Goal: Task Accomplishment & Management: Complete application form

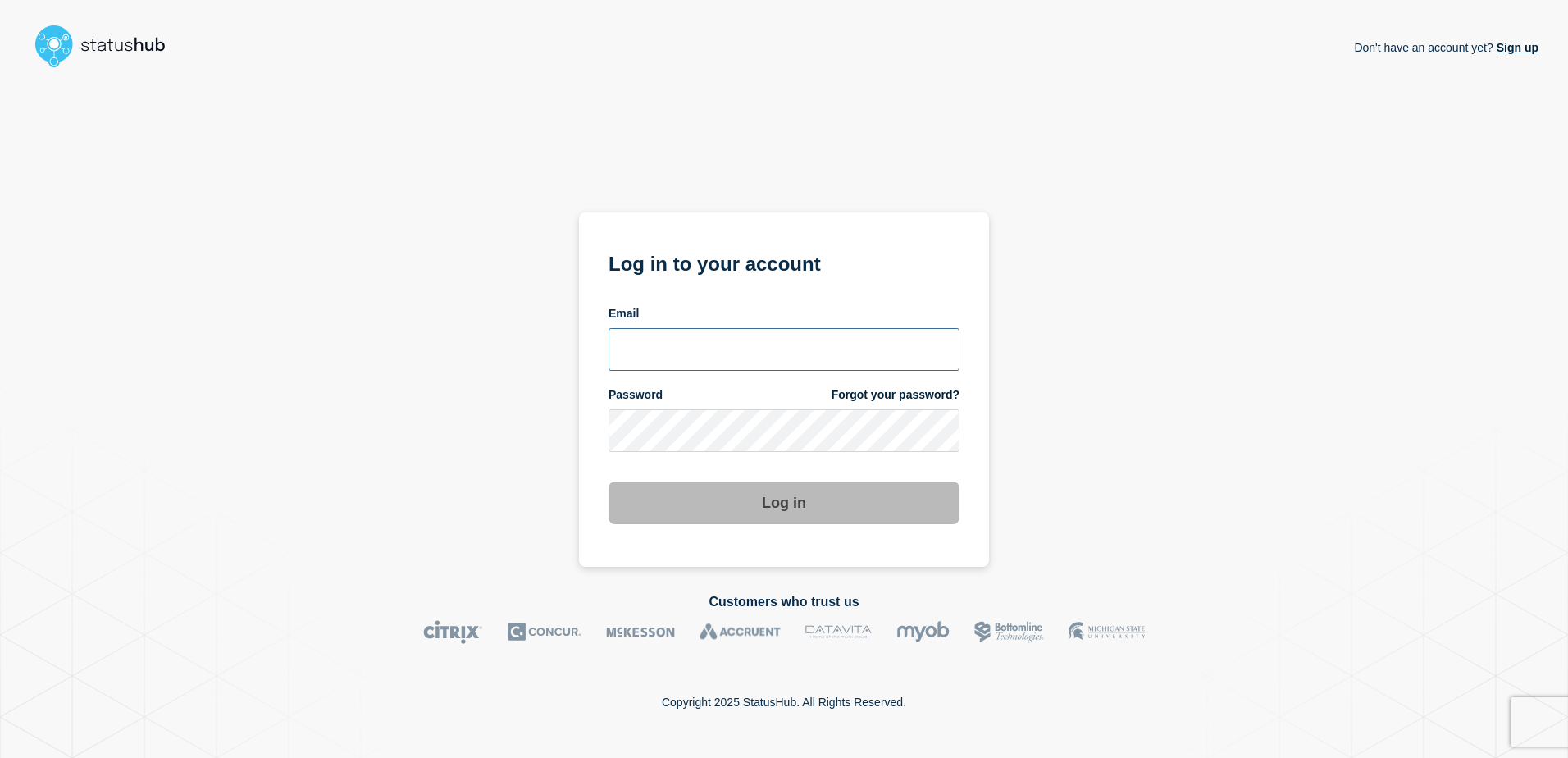
type input "tracey.taylor@surrey.ac.uk"
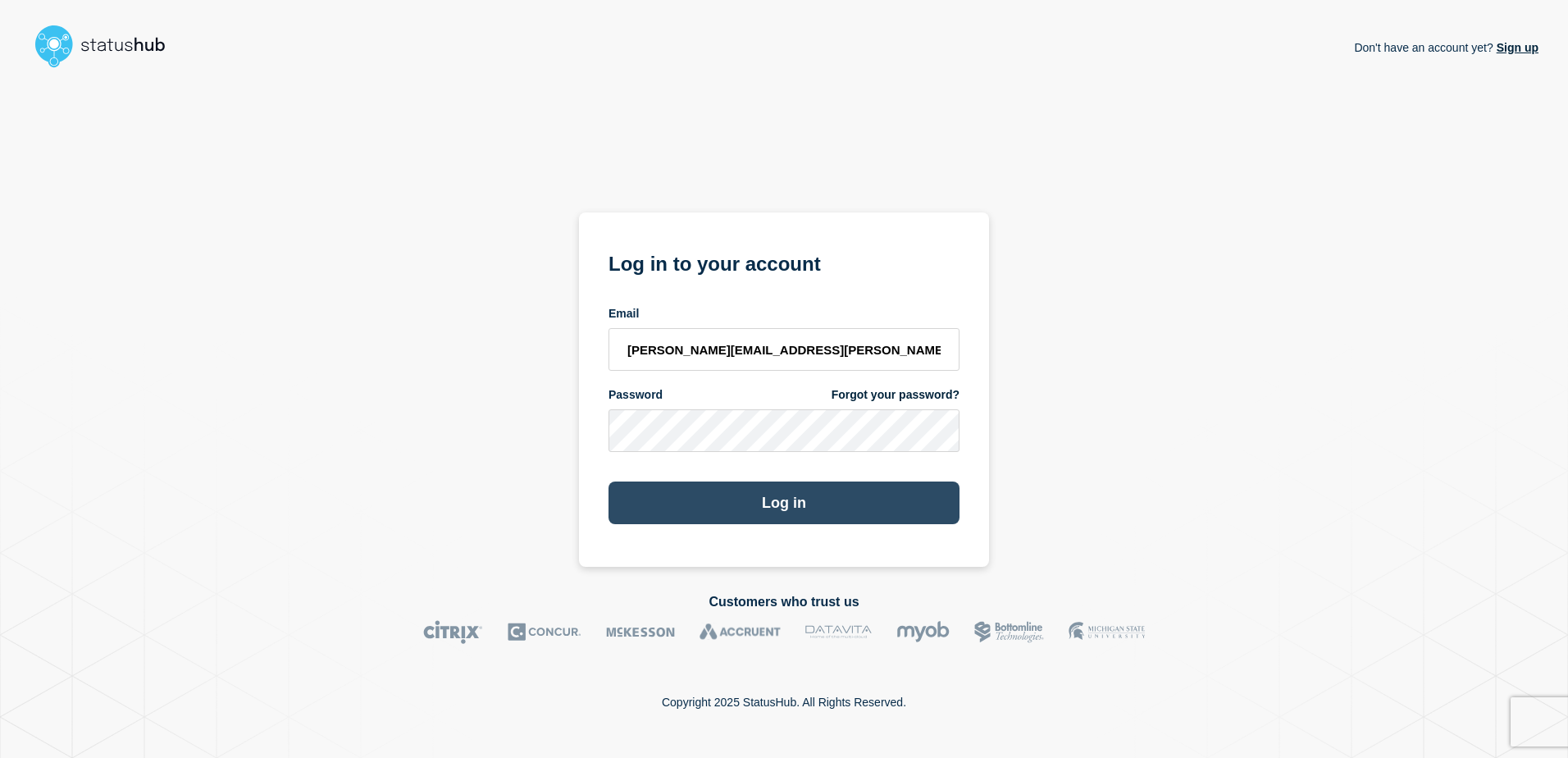
click at [789, 519] on button "Log in" at bounding box center [784, 502] width 351 height 43
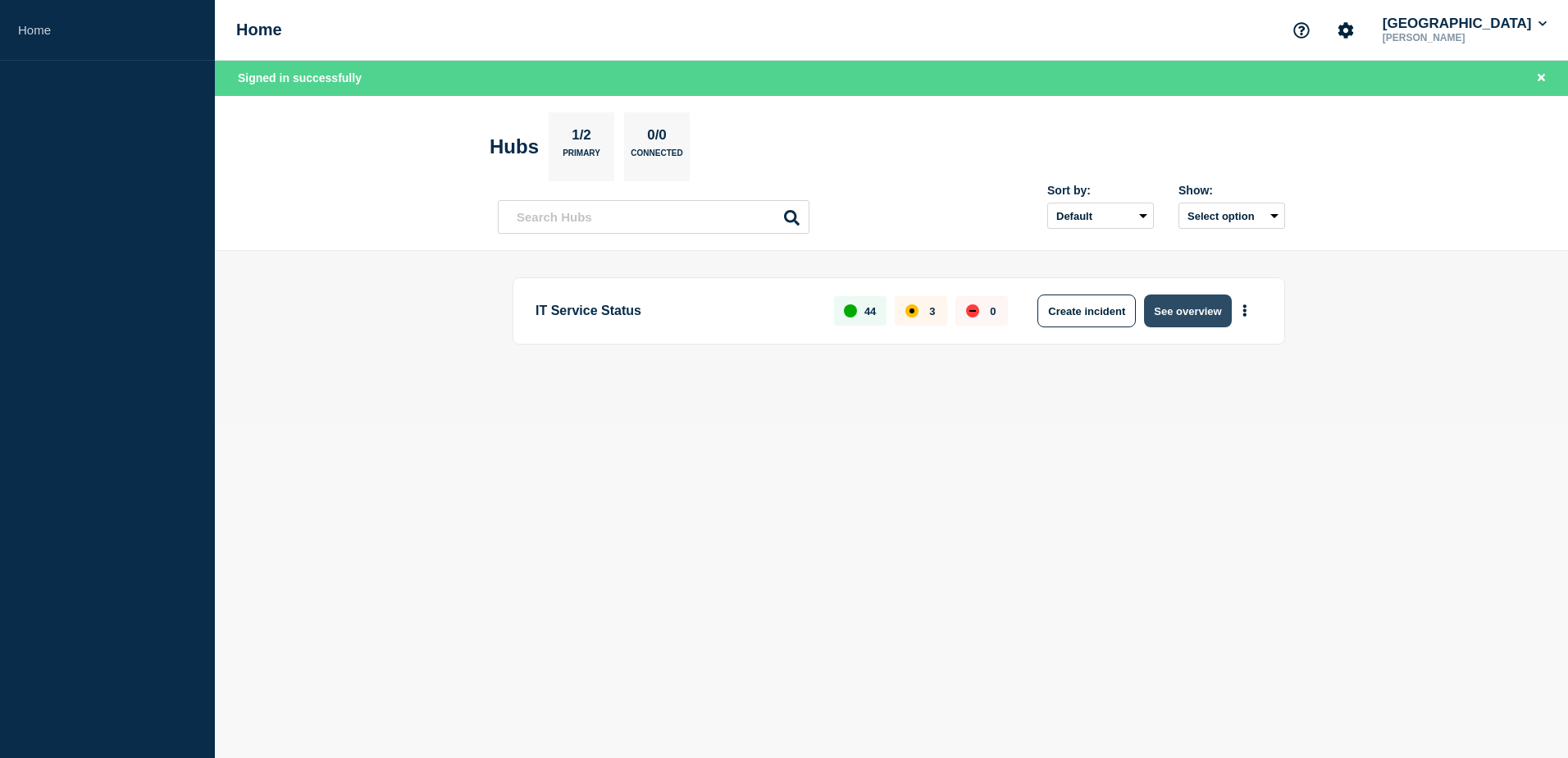
click at [1176, 303] on button "See overview" at bounding box center [1187, 311] width 87 height 33
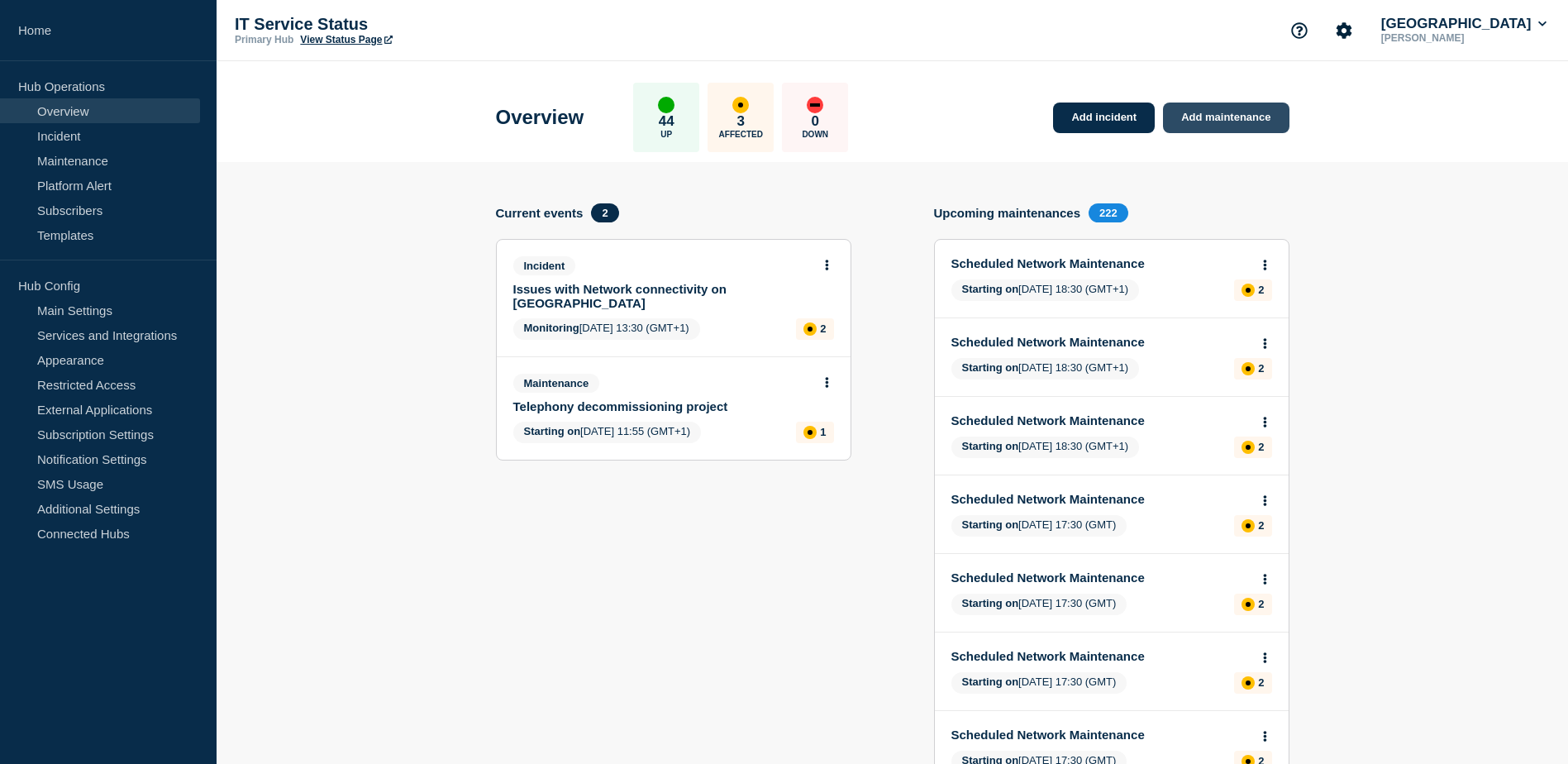
click at [1241, 128] on link "Add maintenance" at bounding box center [1225, 117] width 126 height 31
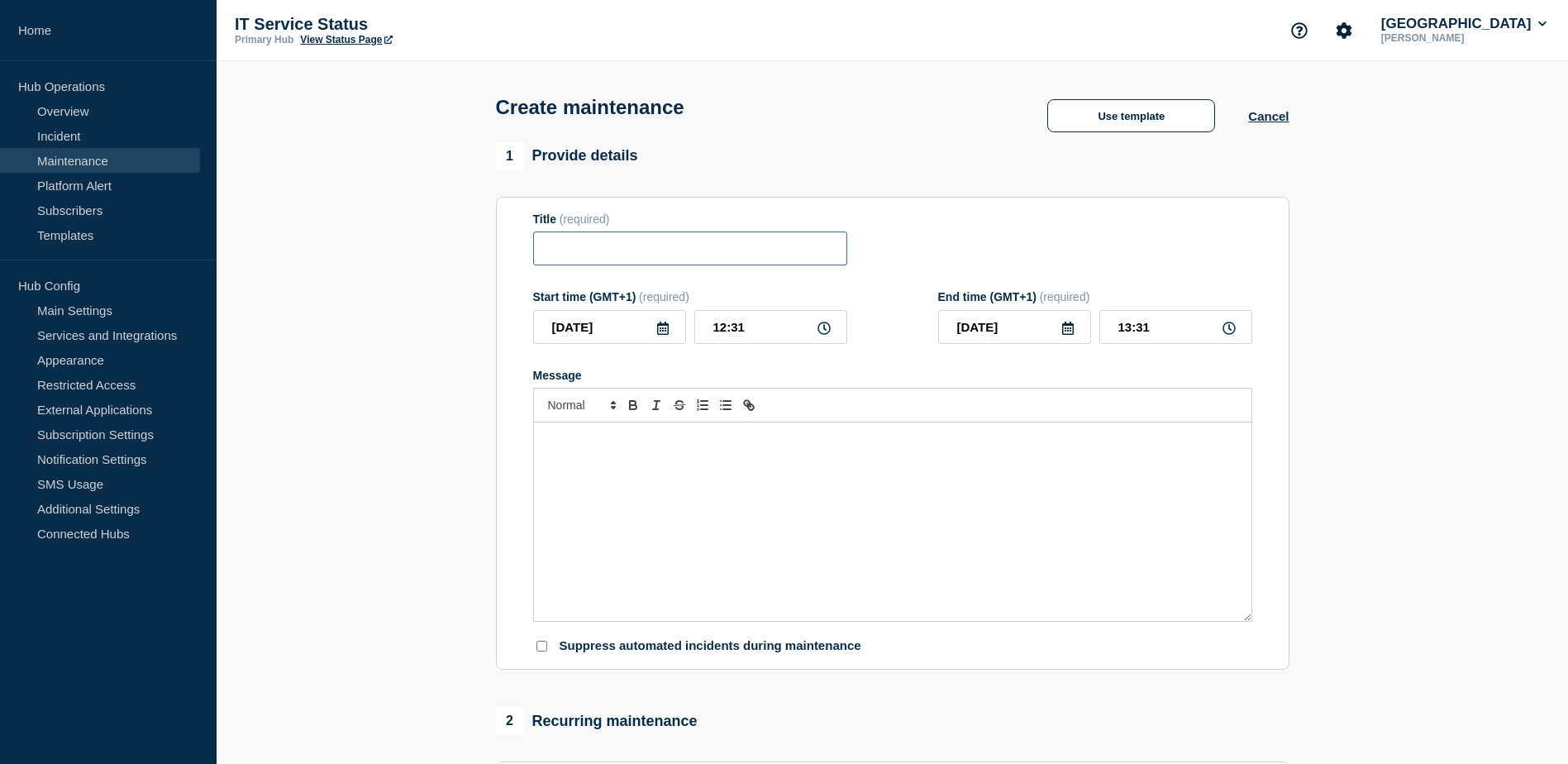
click at [768, 253] on input "Title" at bounding box center [690, 248] width 314 height 34
type input "Essential [GEOGRAPHIC_DATA] Mainenence"
click at [664, 334] on icon at bounding box center [663, 327] width 13 height 13
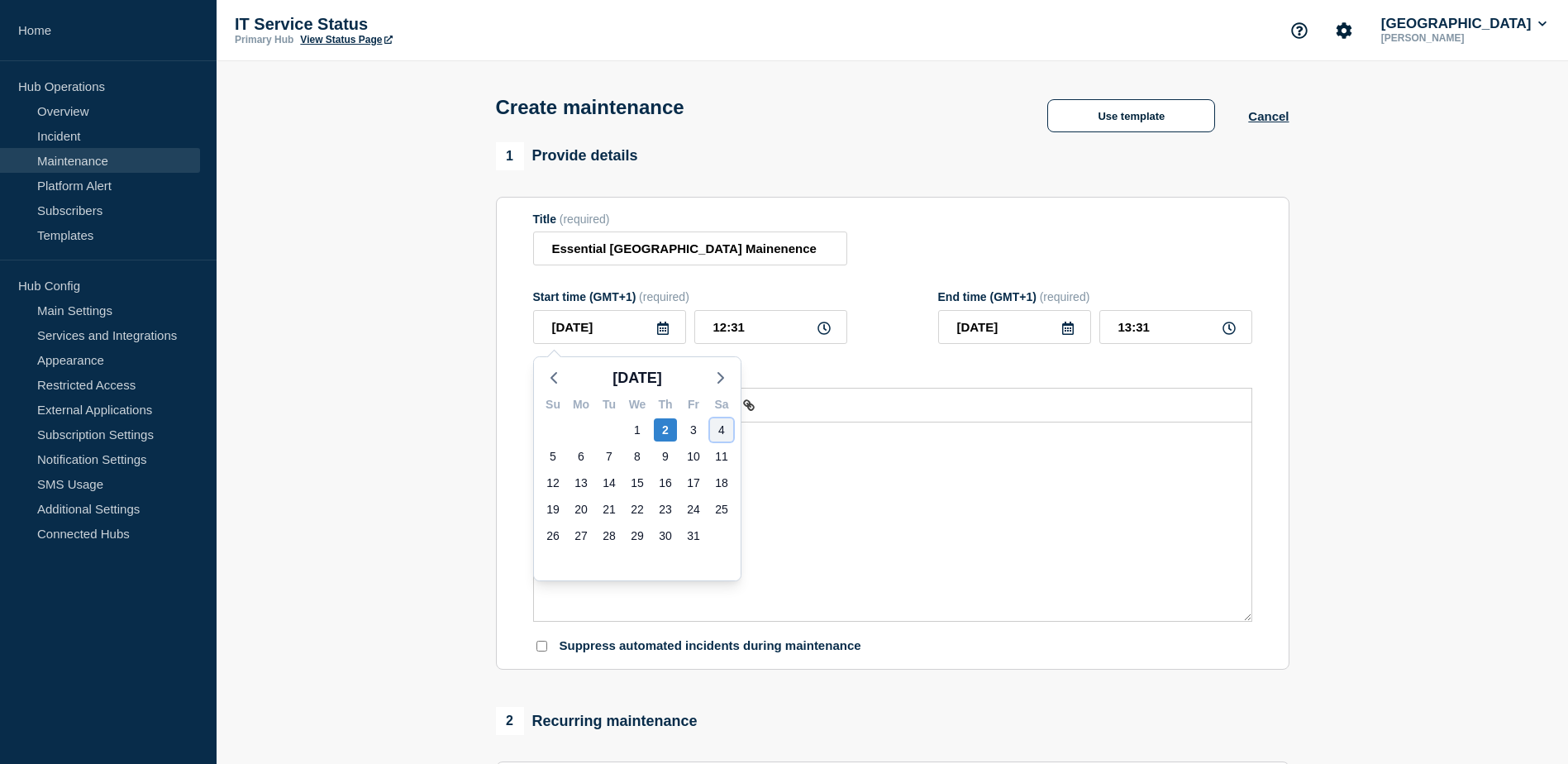
click at [722, 426] on div "4" at bounding box center [722, 430] width 23 height 23
type input "[DATE]"
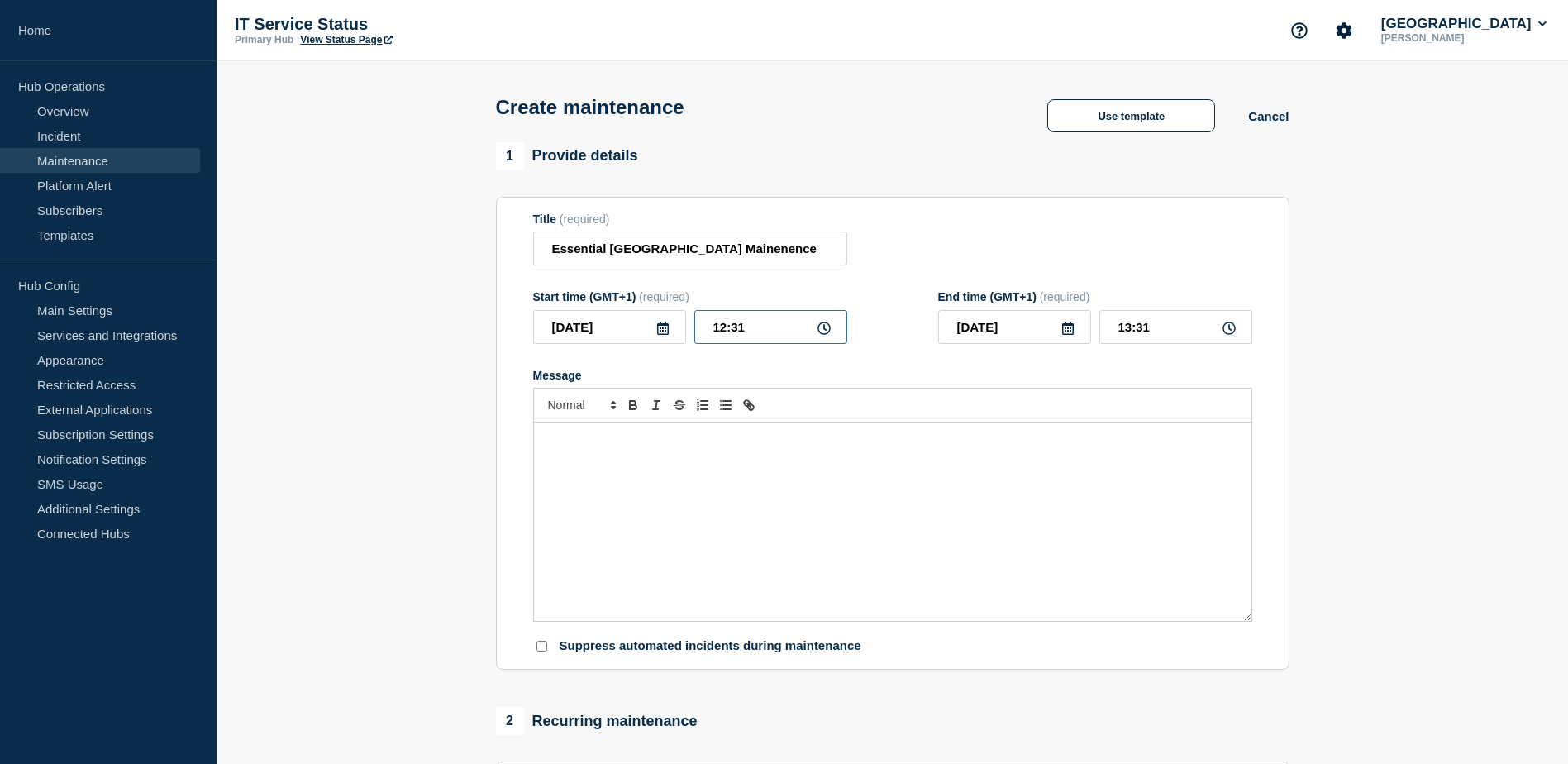
drag, startPoint x: 751, startPoint y: 327, endPoint x: 696, endPoint y: 342, distance: 57.0
click at [696, 342] on input "12:31" at bounding box center [771, 327] width 153 height 34
type input "09:00"
type input "13:00"
click at [654, 455] on div "Message" at bounding box center [892, 521] width 717 height 198
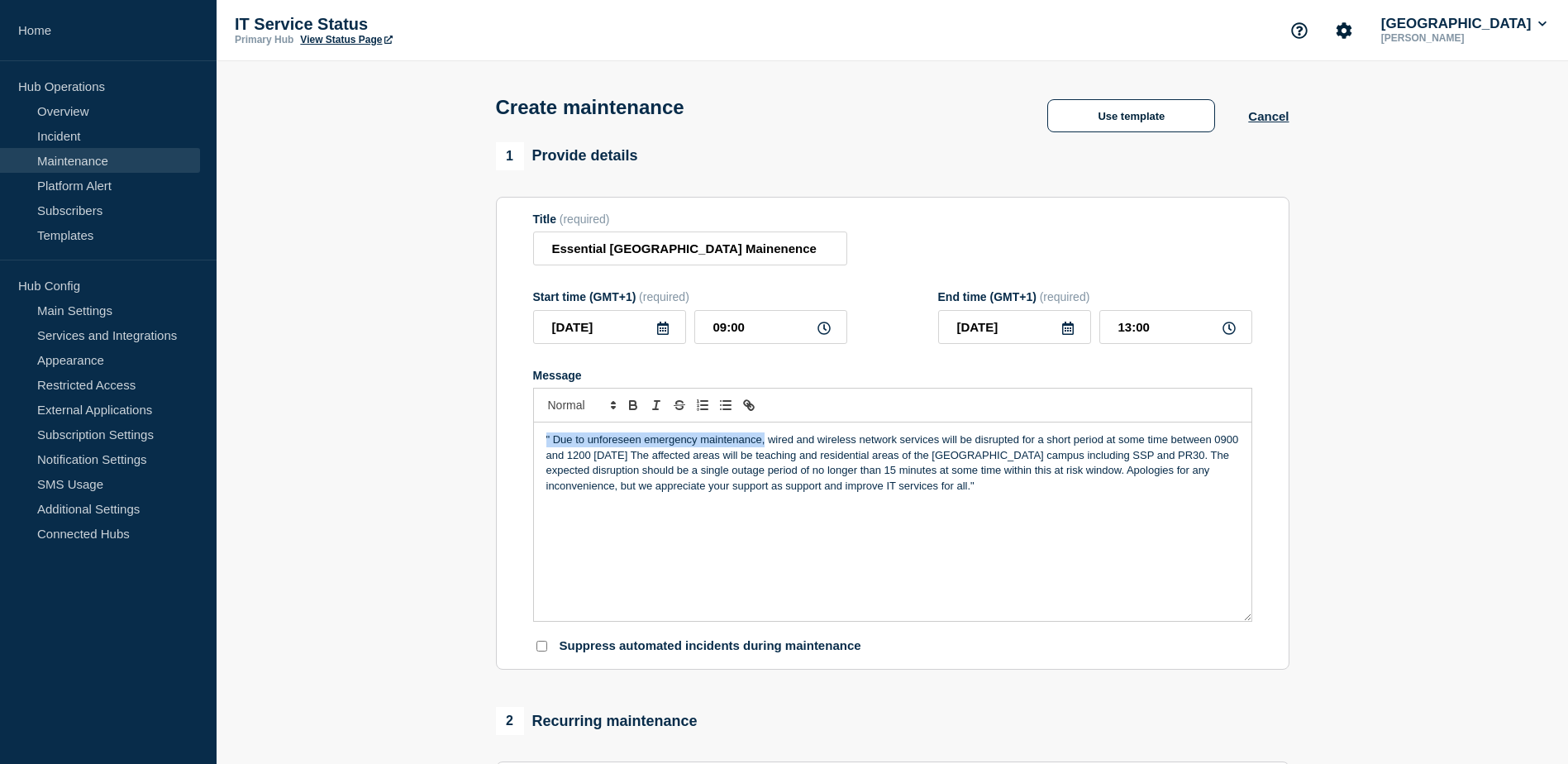
drag, startPoint x: 766, startPoint y: 444, endPoint x: 538, endPoint y: 444, distance: 228.0
click at [538, 444] on div "" Due to unforeseen emergency maintenance, wired and wireless network services …" at bounding box center [892, 521] width 717 height 198
click at [781, 456] on p "To rectify part of the issue that has arrisen from the recent manor park outage…" at bounding box center [892, 462] width 692 height 61
click at [775, 459] on p "To rectify part of the issue that has arrisen from the recent manor park outage…" at bounding box center [892, 462] width 692 height 61
click at [876, 455] on p "To rectify part of the issue that has arrisen from the recent manor park outage…" at bounding box center [892, 462] width 692 height 61
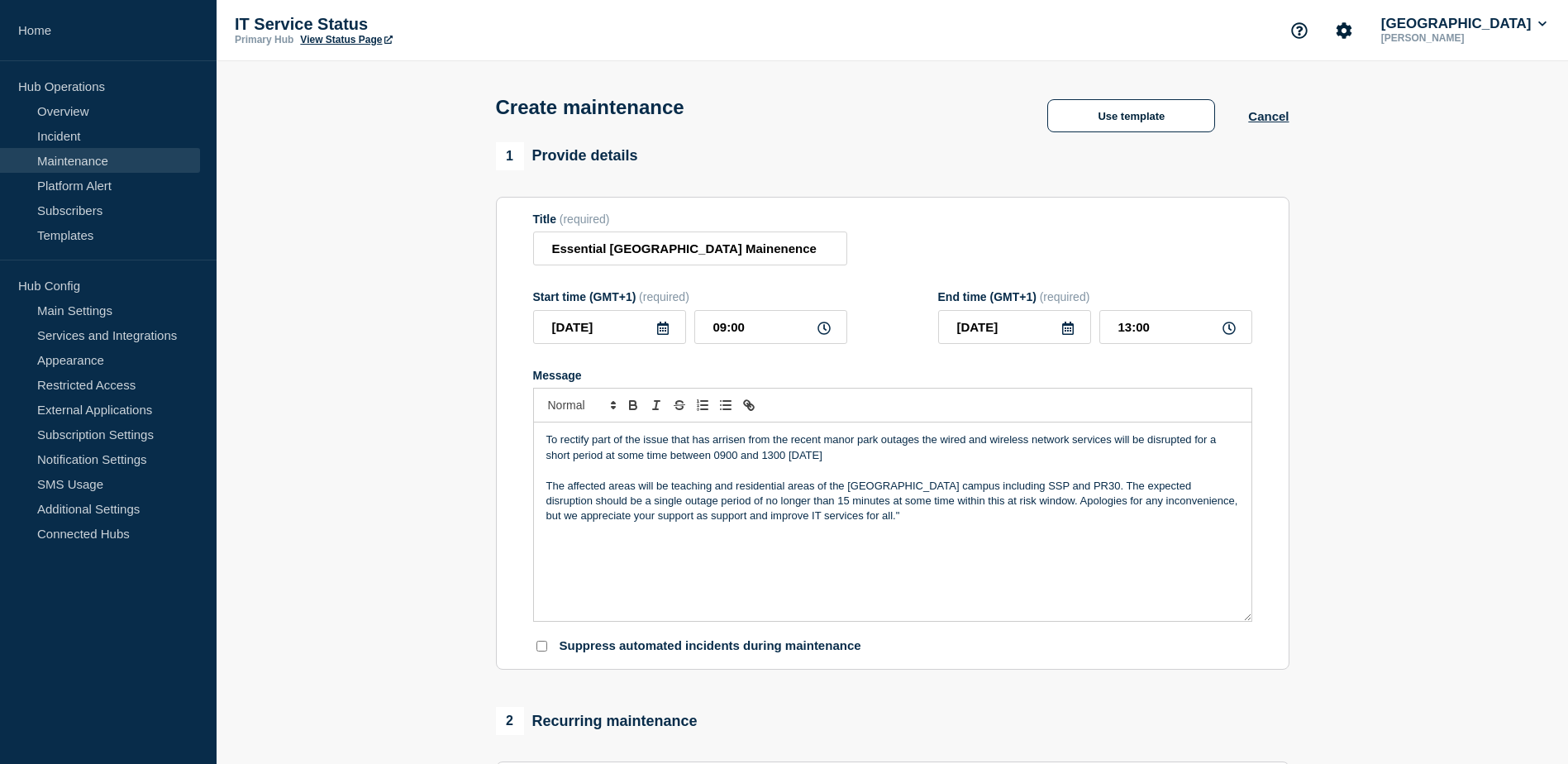
click at [1062, 487] on p "The affected areas will be teaching and residential areas of the [GEOGRAPHIC_DA…" at bounding box center [892, 502] width 692 height 46
click at [979, 506] on p "The affected areas will be teaching and residential areas of the [GEOGRAPHIC_DA…" at bounding box center [892, 502] width 692 height 46
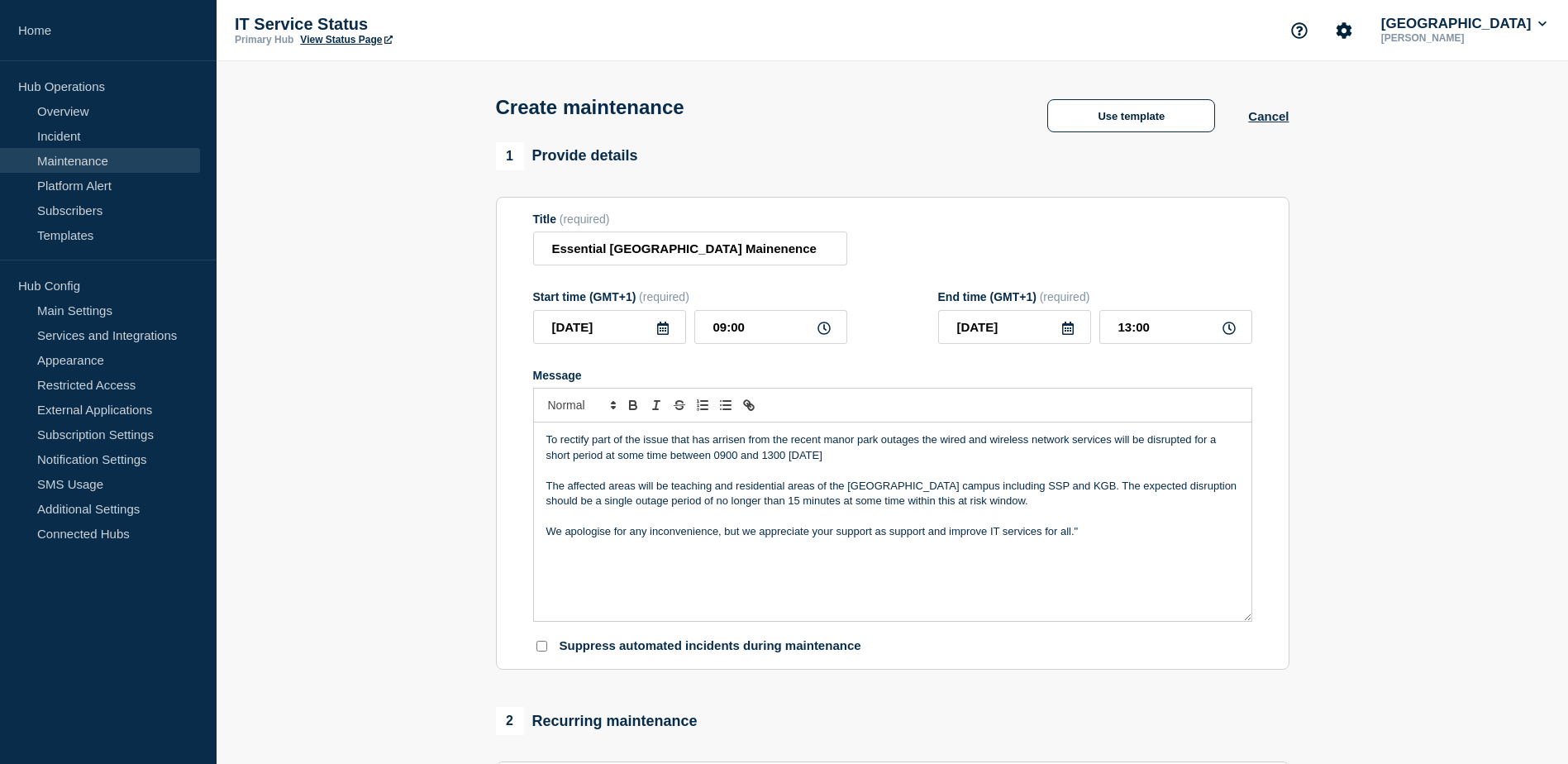
drag, startPoint x: 597, startPoint y: 536, endPoint x: 641, endPoint y: 577, distance: 60.1
click at [641, 577] on div "To rectify part of the issue that has arrisen from the recent manor park outage…" at bounding box center [892, 521] width 717 height 198
drag, startPoint x: 724, startPoint y: 537, endPoint x: 1161, endPoint y: 529, distance: 437.1
click at [1161, 529] on p "We apologise for any inconvenience, but we appreciate your support as support a…" at bounding box center [892, 531] width 692 height 15
drag, startPoint x: 714, startPoint y: 459, endPoint x: 872, endPoint y: 466, distance: 158.2
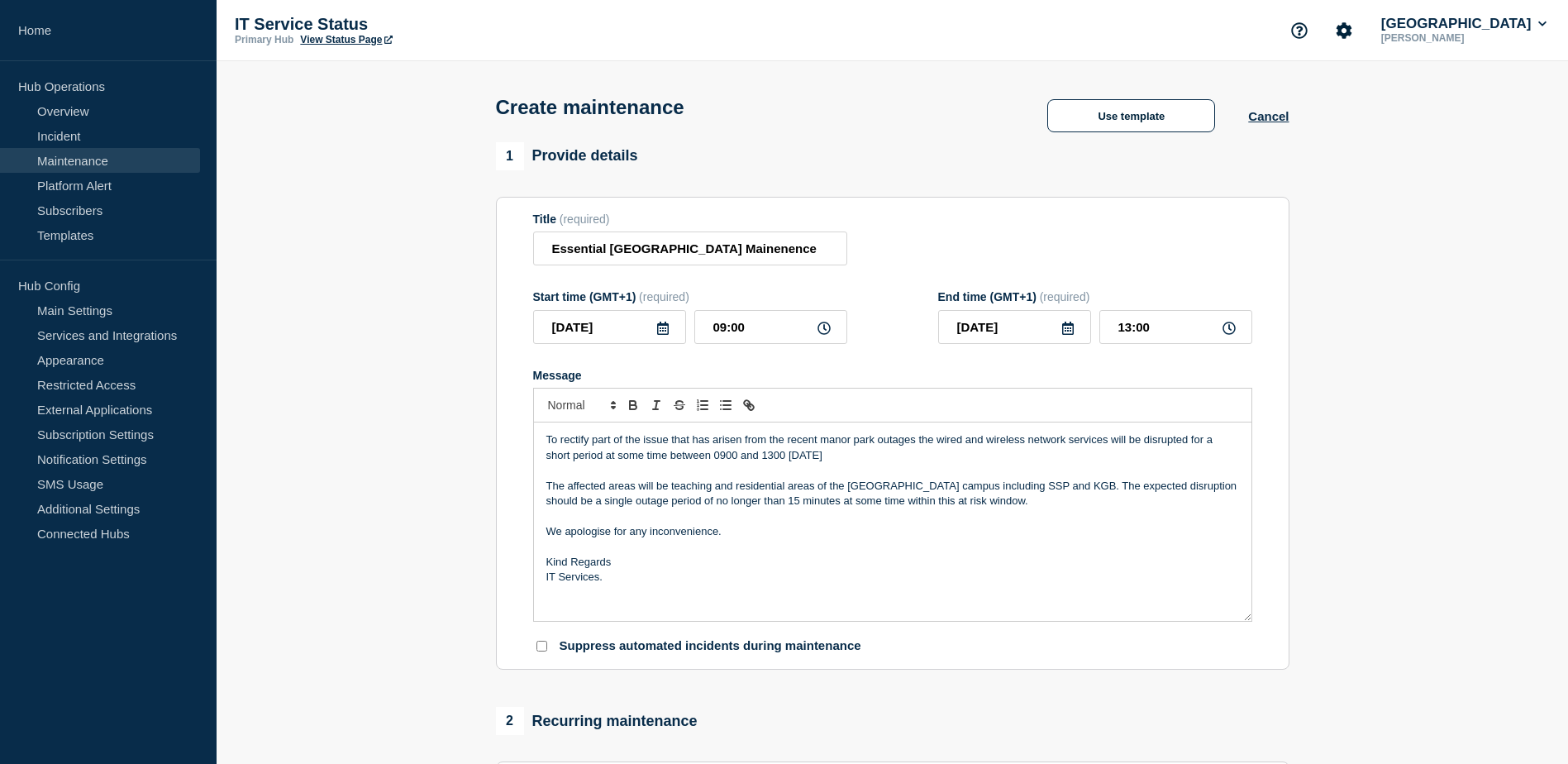
click at [872, 463] on p "To rectify part of the issue that has arisen from the recent manor park outages…" at bounding box center [892, 447] width 692 height 31
click at [628, 410] on icon "Toggle bold text" at bounding box center [633, 405] width 15 height 15
click at [912, 554] on p "Message" at bounding box center [892, 546] width 692 height 15
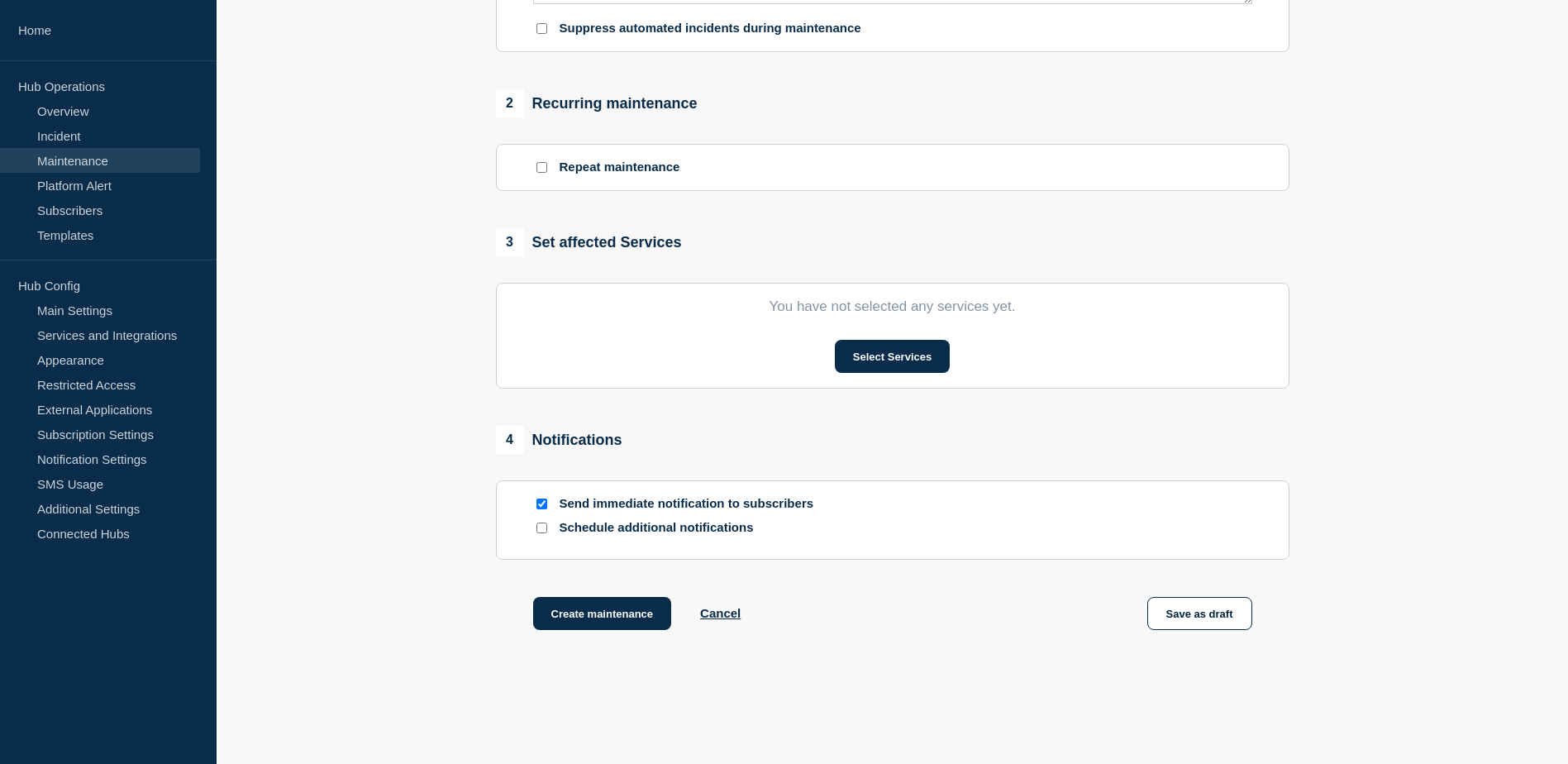
scroll to position [661, 0]
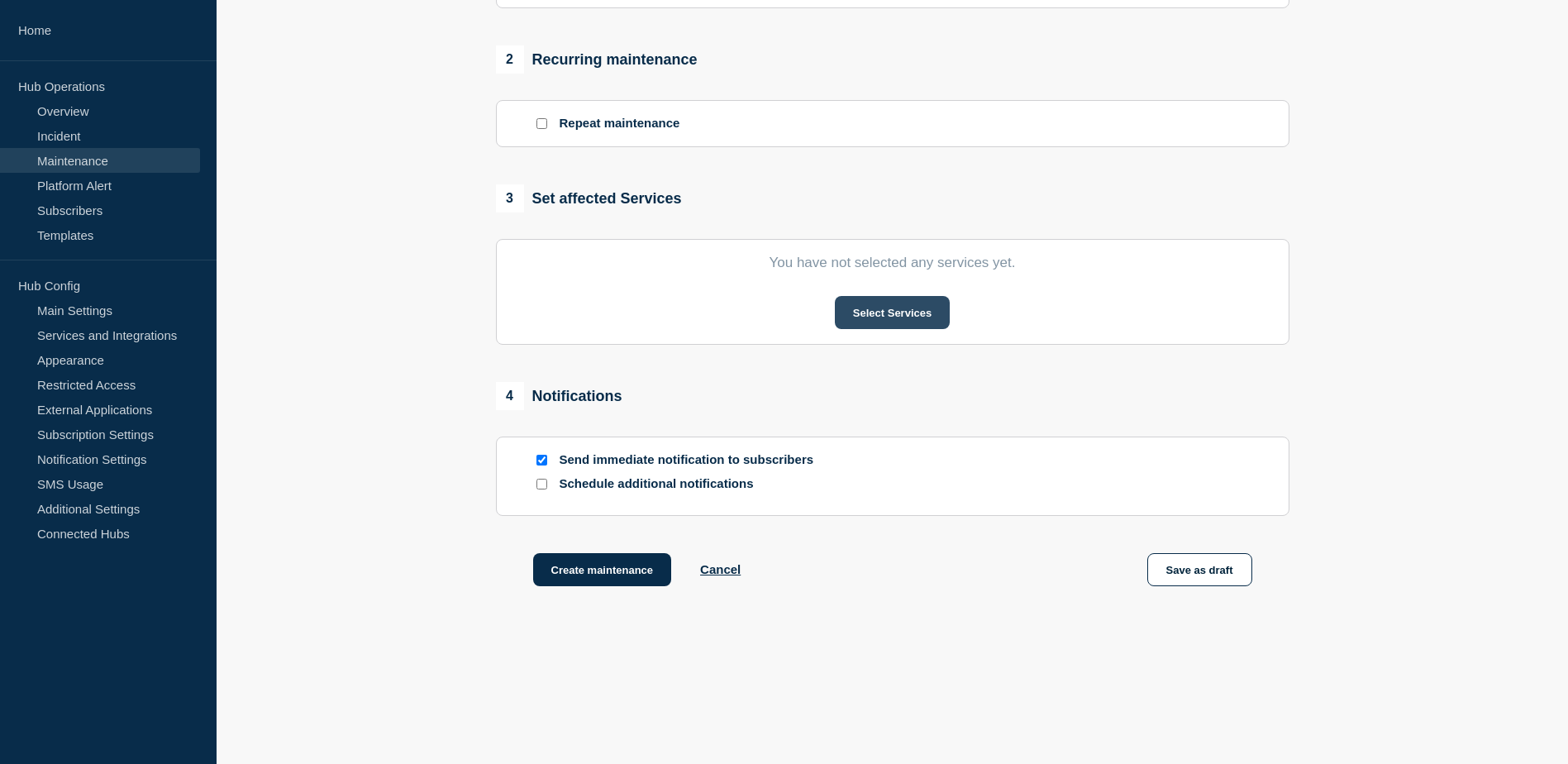
click at [927, 326] on button "Select Services" at bounding box center [892, 312] width 115 height 33
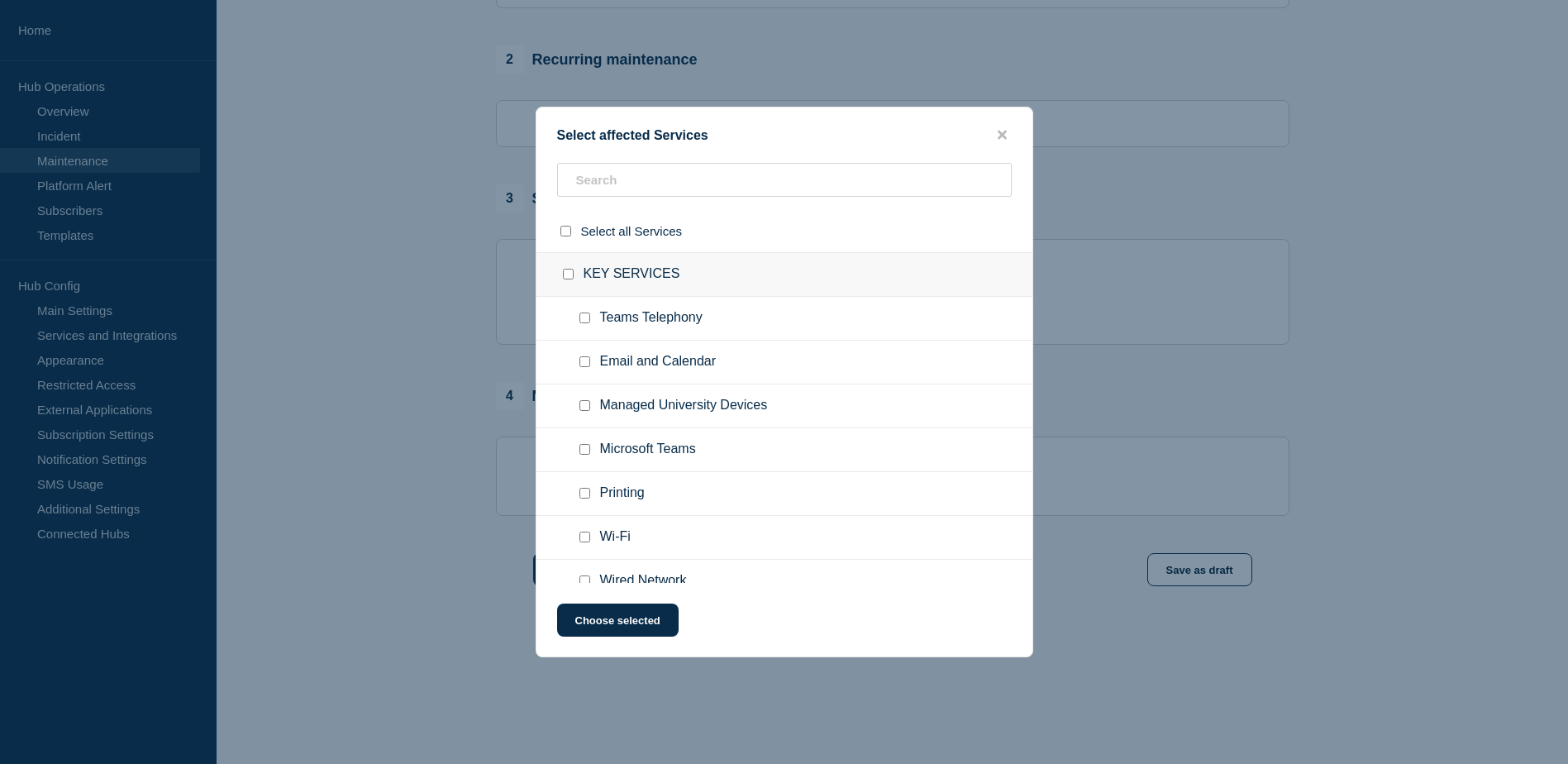
click at [583, 542] on input "Wi-Fi checkbox" at bounding box center [584, 537] width 11 height 11
checkbox input "true"
click at [589, 573] on ul "Wired Network" at bounding box center [784, 582] width 495 height 44
click at [589, 576] on div at bounding box center [588, 581] width 24 height 17
click at [584, 578] on input "Wired Network checkbox" at bounding box center [584, 581] width 11 height 11
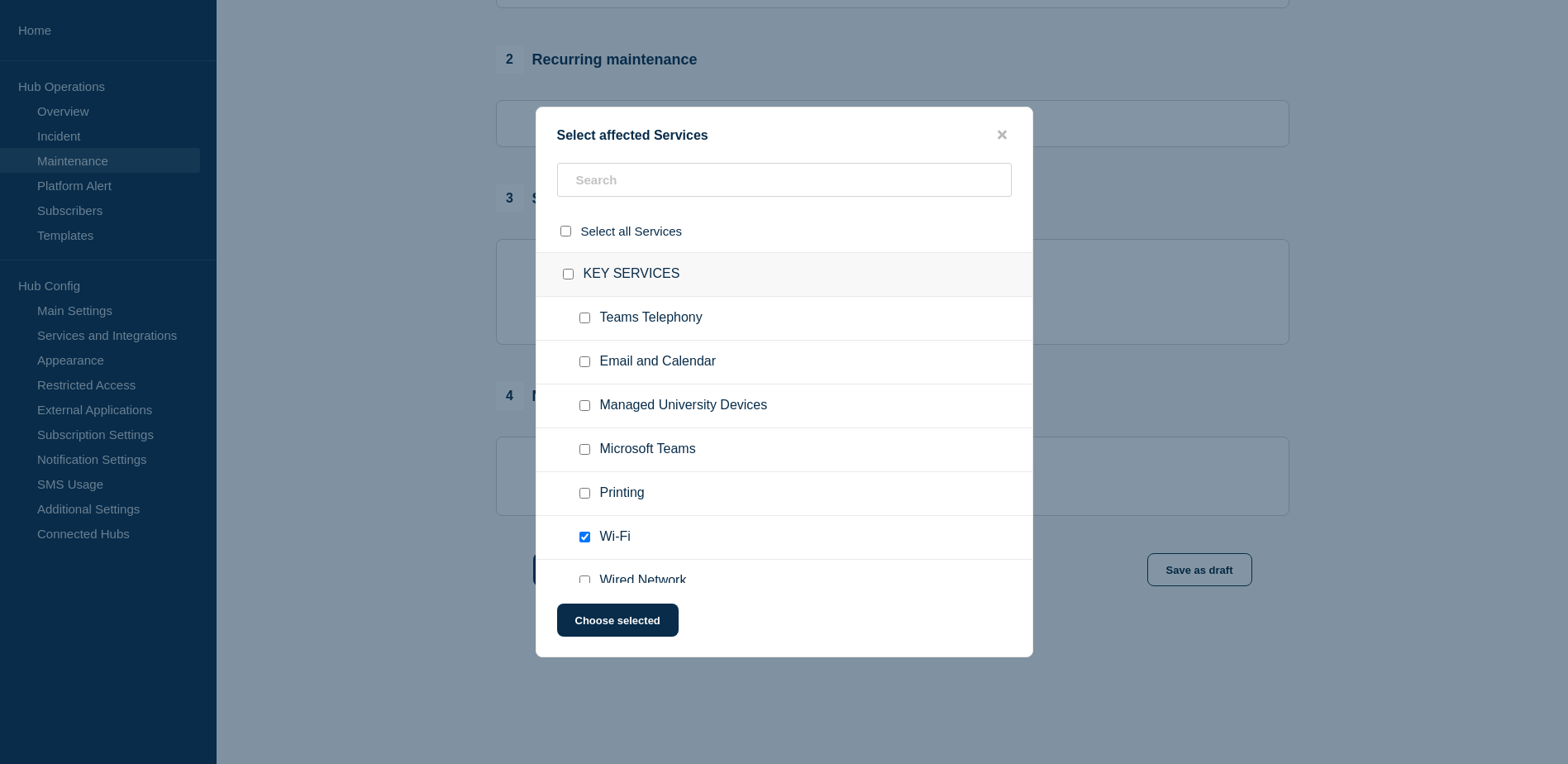
checkbox input "true"
click at [640, 628] on button "Choose selected" at bounding box center [618, 621] width 121 height 33
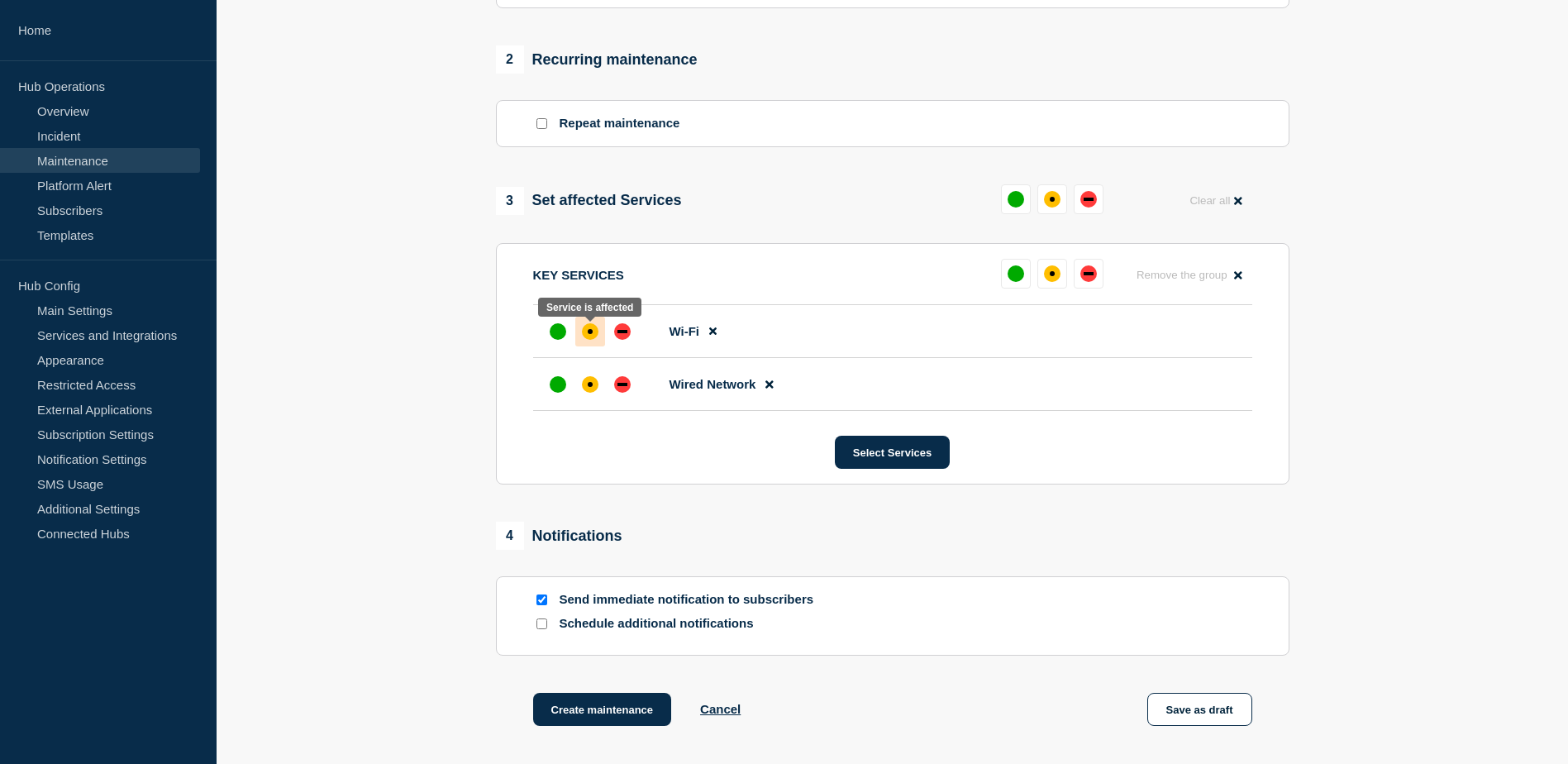
click at [588, 334] on div "affected" at bounding box center [590, 332] width 5 height 5
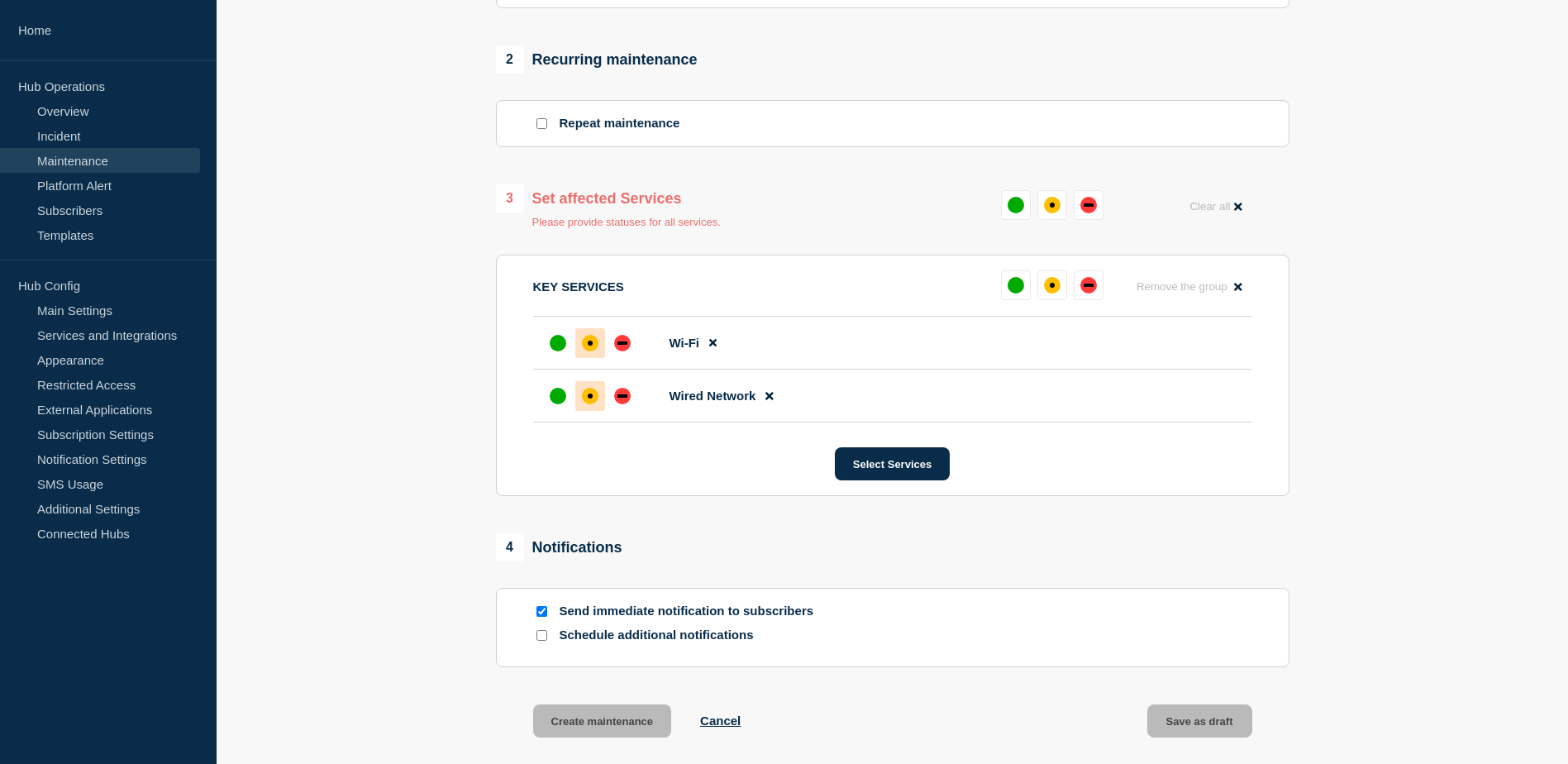
click at [588, 399] on div "affected" at bounding box center [590, 396] width 5 height 5
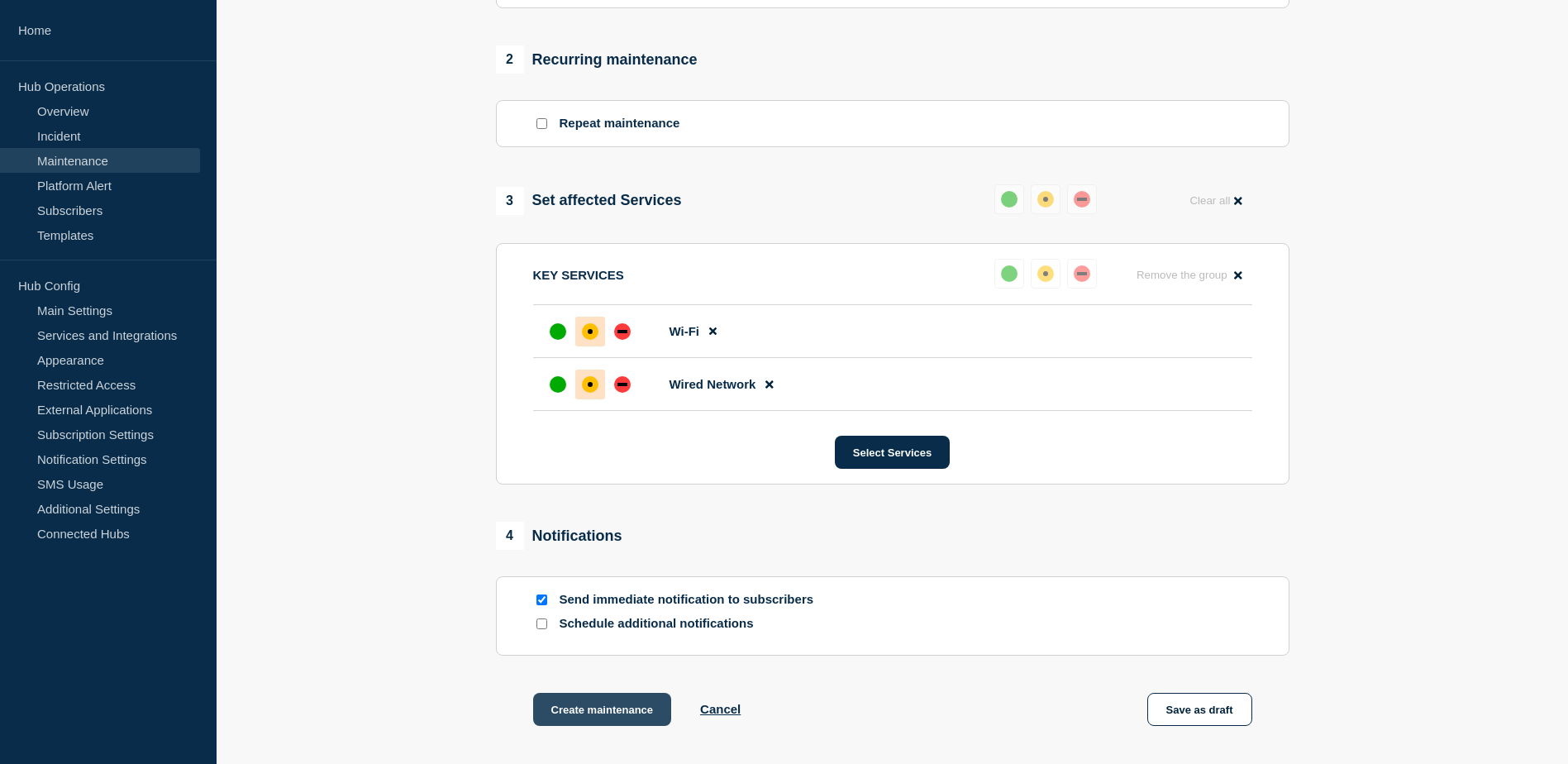
click at [634, 709] on button "Create maintenance" at bounding box center [603, 709] width 139 height 33
